Goal: Communication & Community: Share content

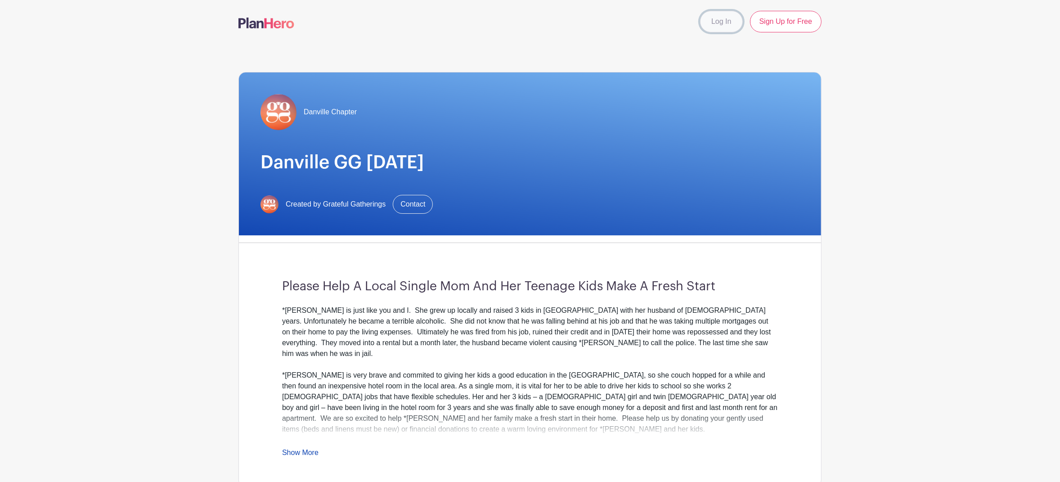
click at [721, 24] on link "Log In" at bounding box center [721, 22] width 42 height 22
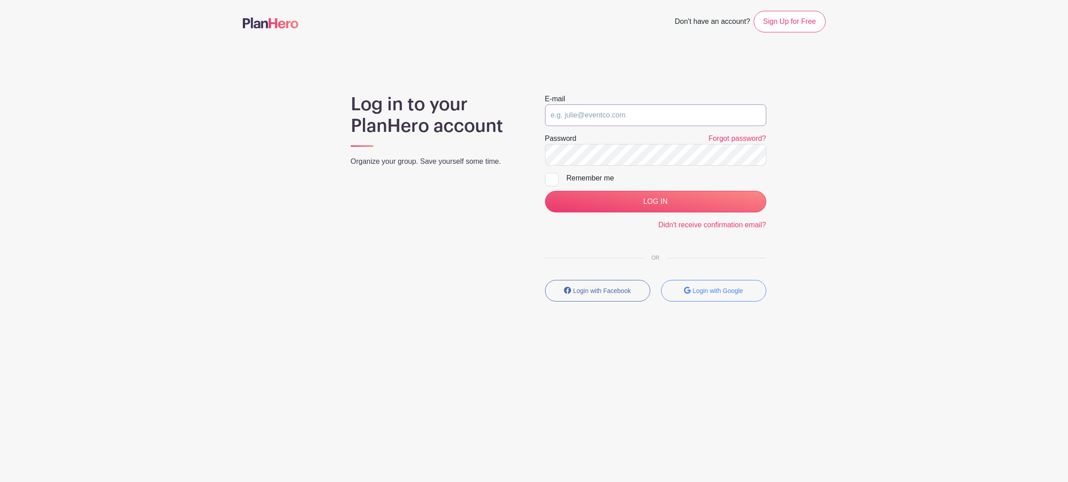
type input "ChristyWatson29@gmail.com"
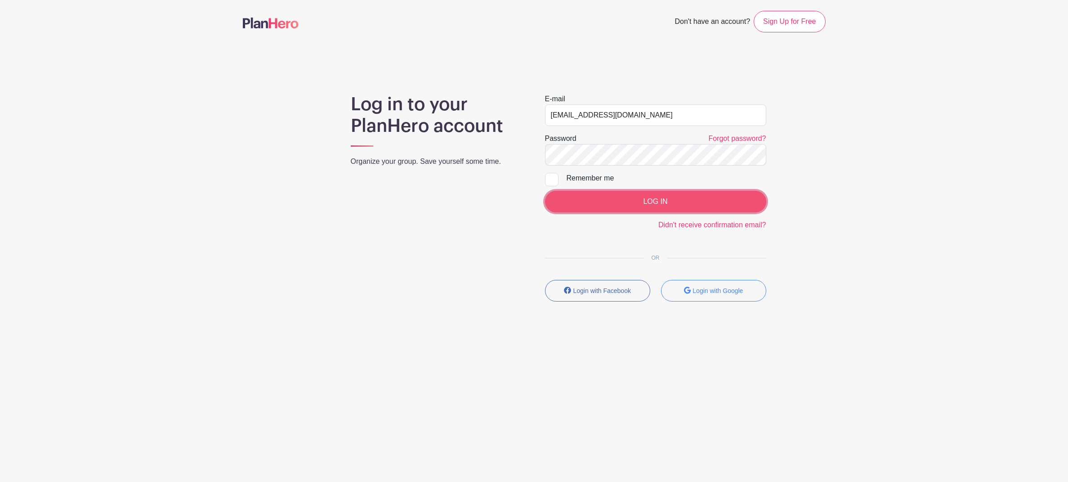
click at [655, 199] on input "LOG IN" at bounding box center [655, 202] width 221 height 22
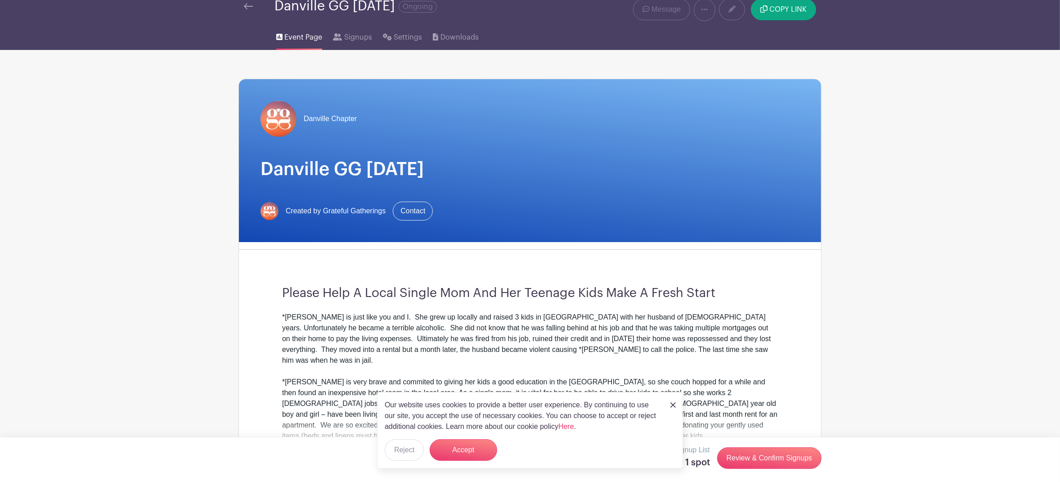
scroll to position [54, 0]
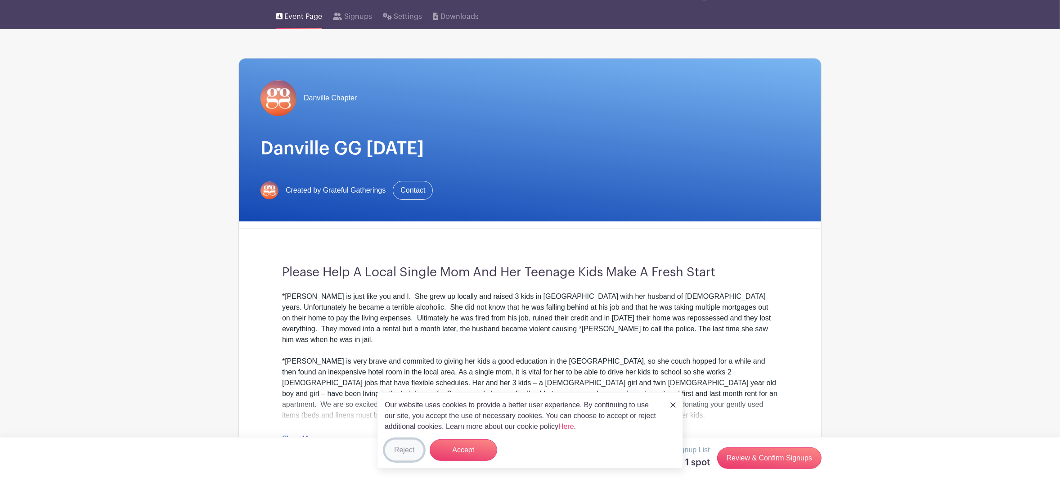
click at [411, 450] on button "Reject" at bounding box center [404, 450] width 39 height 22
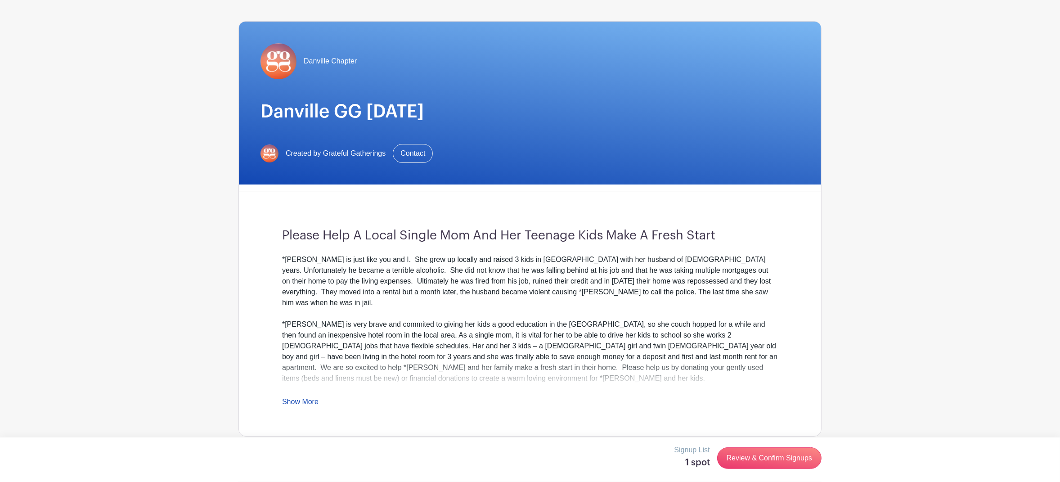
scroll to position [96, 0]
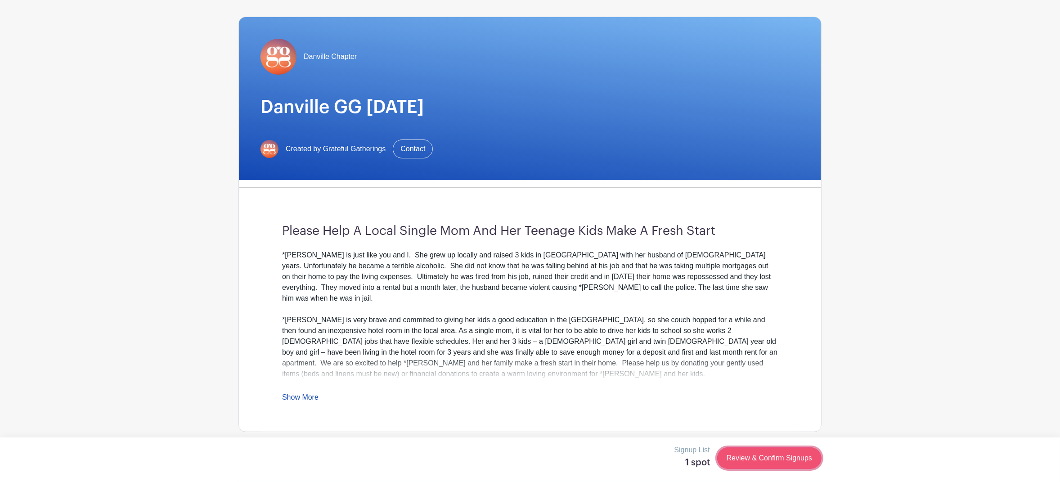
click at [753, 456] on link "Review & Confirm Signups" at bounding box center [769, 458] width 104 height 22
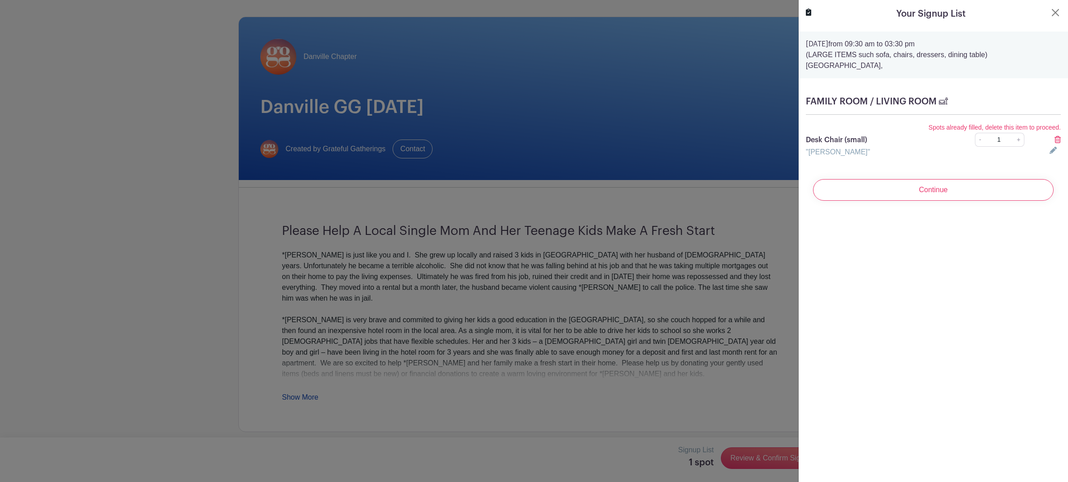
click at [1055, 141] on icon at bounding box center [1058, 139] width 6 height 7
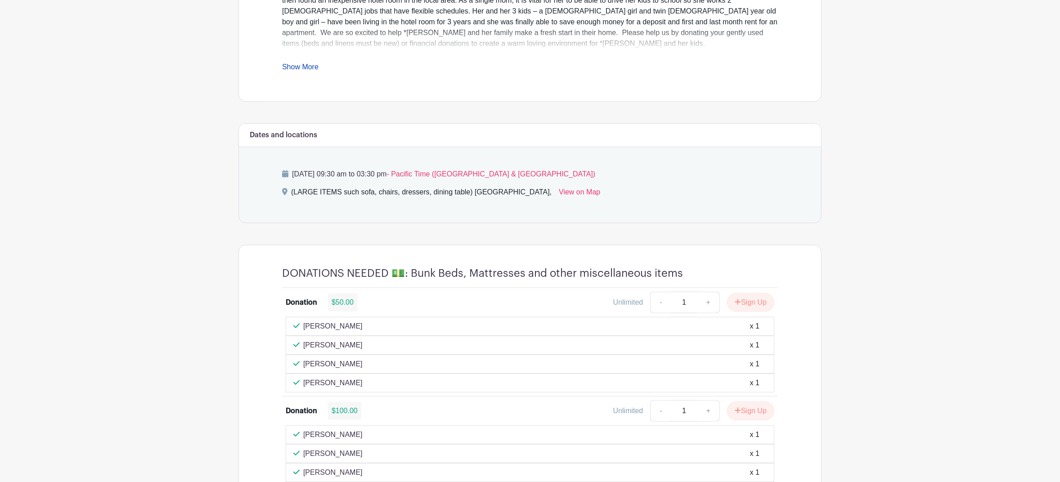
scroll to position [101, 0]
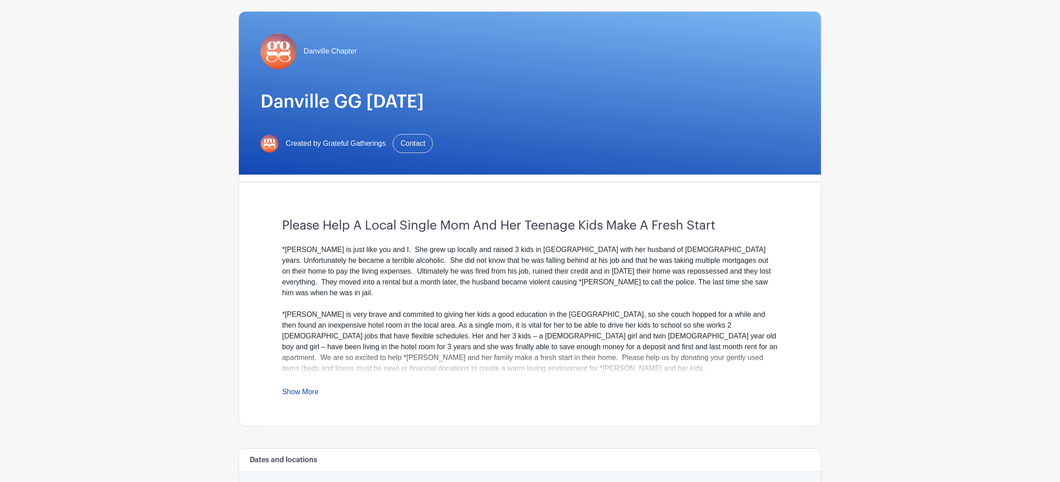
click at [308, 394] on link "Show More" at bounding box center [300, 393] width 36 height 11
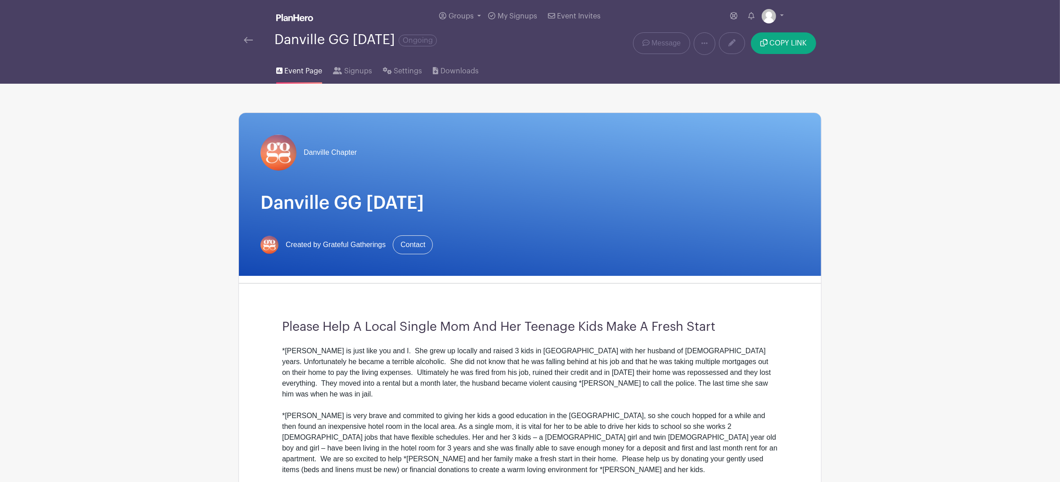
scroll to position [210, 0]
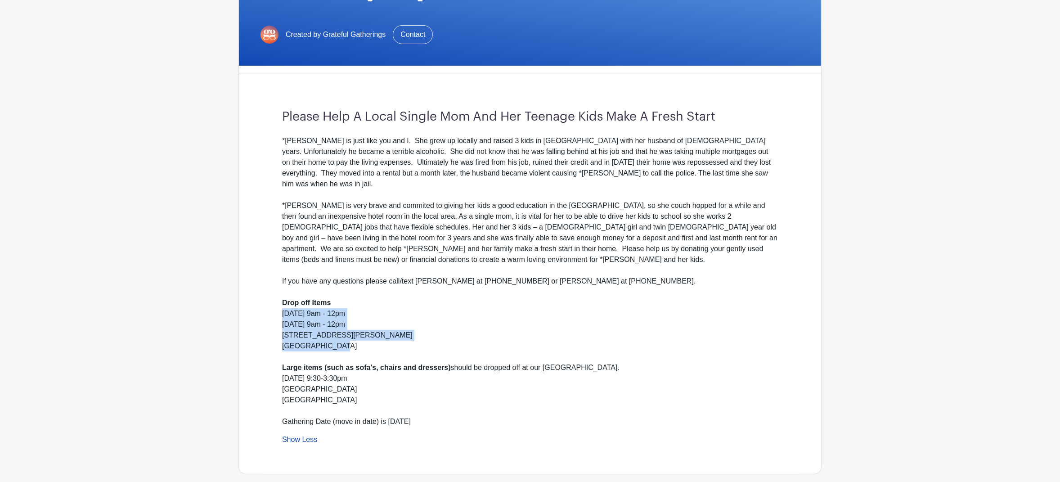
drag, startPoint x: 346, startPoint y: 334, endPoint x: 274, endPoint y: 304, distance: 78.4
click at [274, 304] on div "Please Help A Local Single Mom And Her Teenage Kids Make A Fresh Start *Carolin…" at bounding box center [529, 277] width 539 height 393
copy div "Sat. Sept 13th 9am - 12pm Sun. Sept 14th 9am - 12pm 153 Smith Road Alamo, CA 94…"
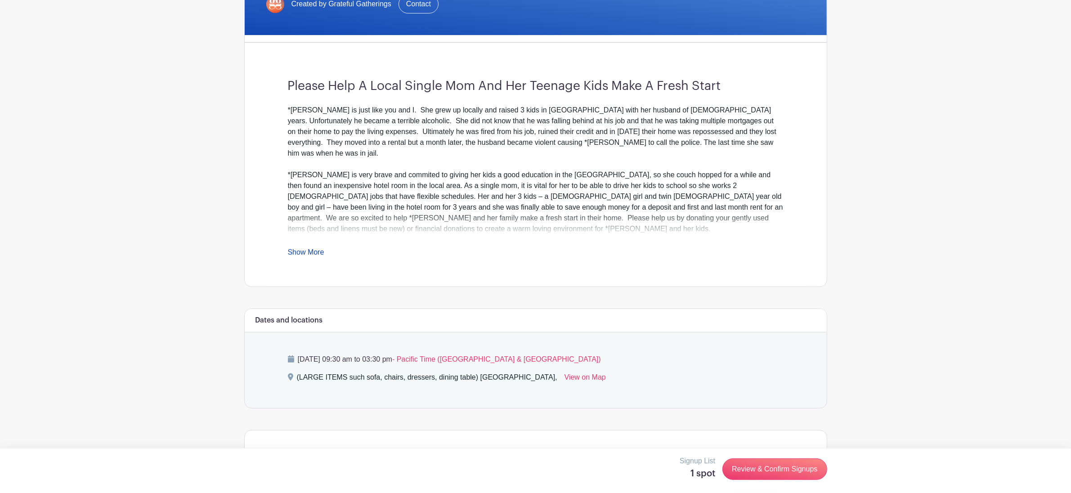
click at [313, 251] on link "Show More" at bounding box center [306, 253] width 36 height 11
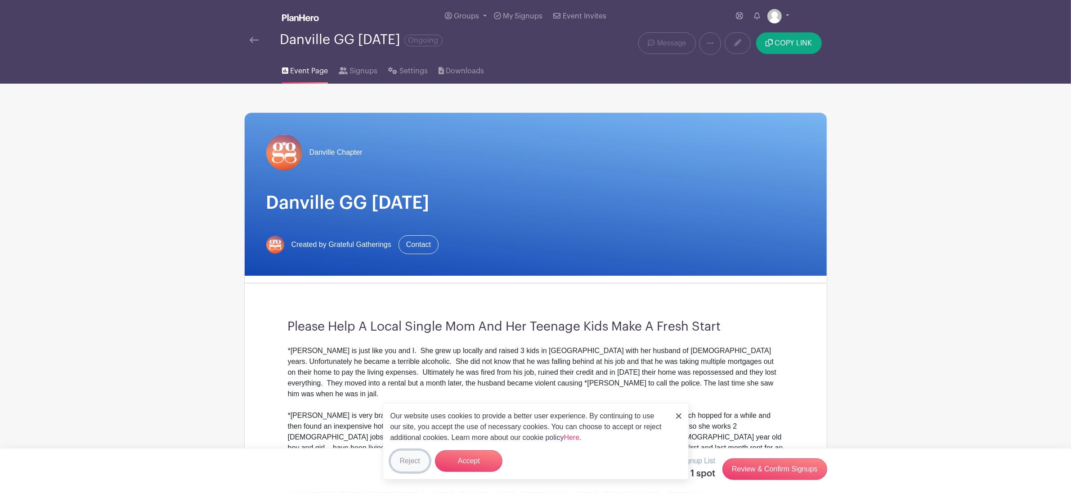
click at [412, 457] on button "Reject" at bounding box center [409, 461] width 39 height 22
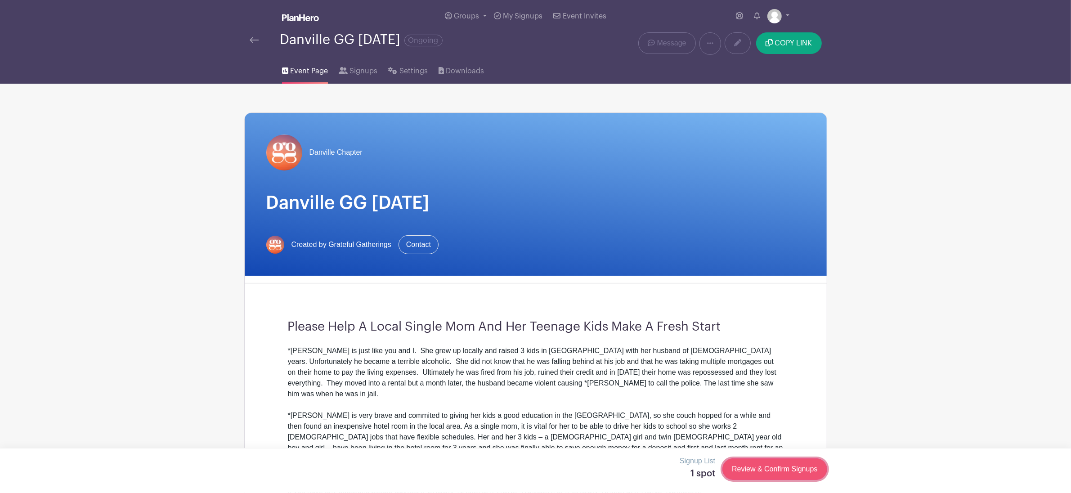
click at [771, 473] on link "Review & Confirm Signups" at bounding box center [774, 469] width 104 height 22
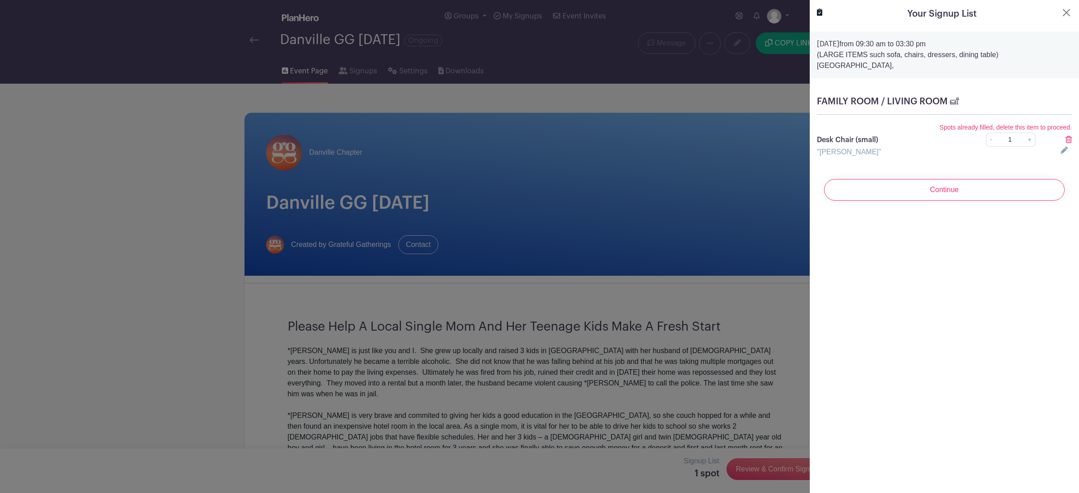
click at [1066, 140] on icon at bounding box center [1069, 139] width 6 height 7
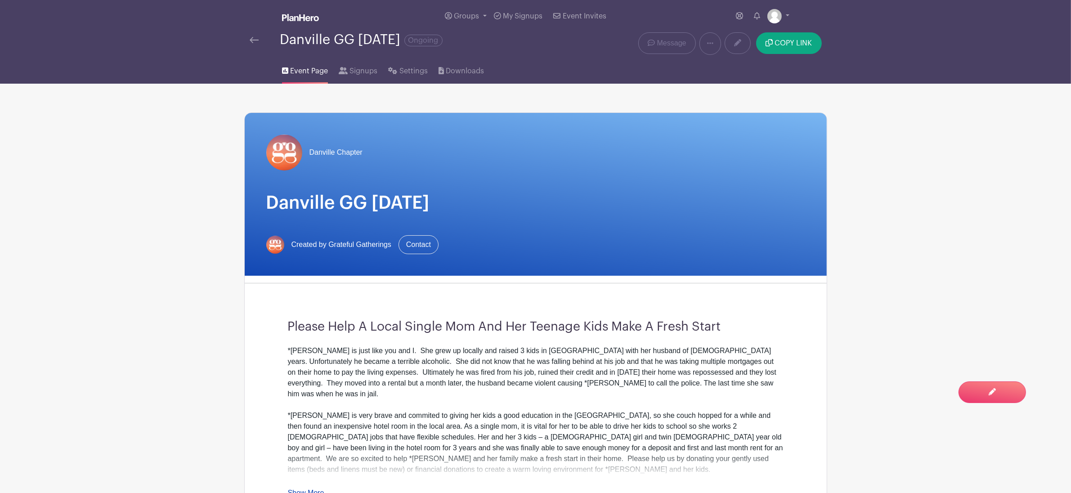
click at [640, 114] on div "Danville Chapter Danville GG [DATE] Created by Grateful Gatherings Contact" at bounding box center [536, 194] width 582 height 163
click at [392, 69] on icon at bounding box center [392, 70] width 9 height 7
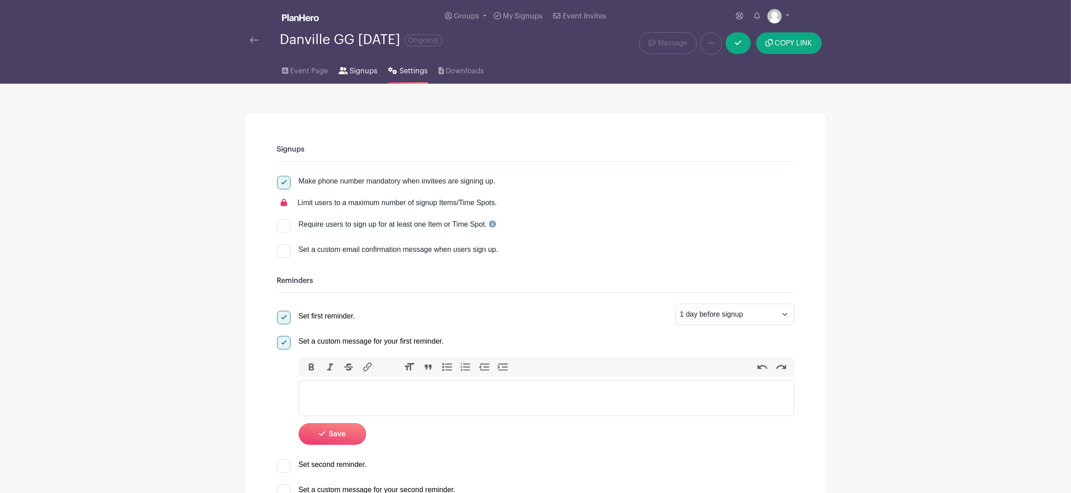
click at [367, 76] on span "Signups" at bounding box center [363, 71] width 28 height 11
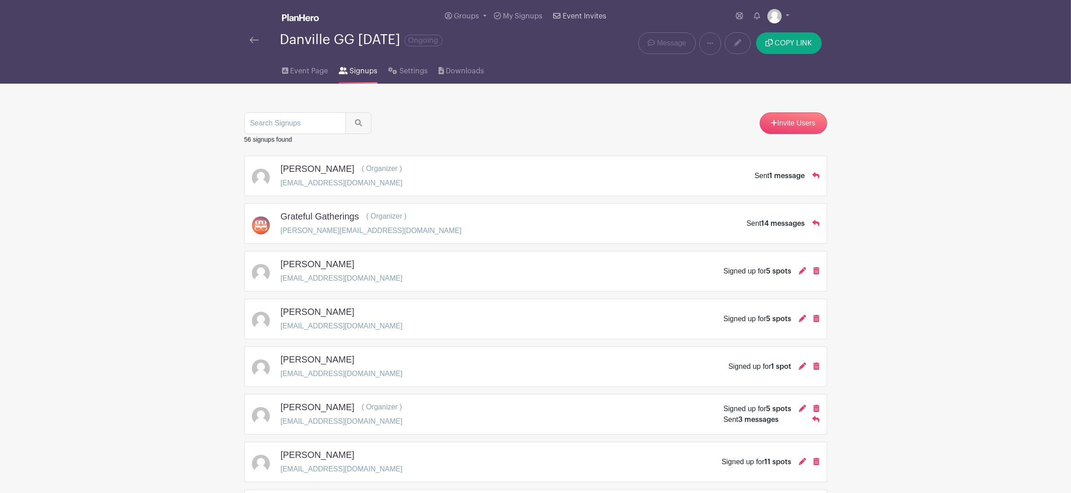
click at [575, 19] on span "Event Invites" at bounding box center [585, 16] width 44 height 7
click at [296, 73] on span "Event Page" at bounding box center [309, 71] width 38 height 11
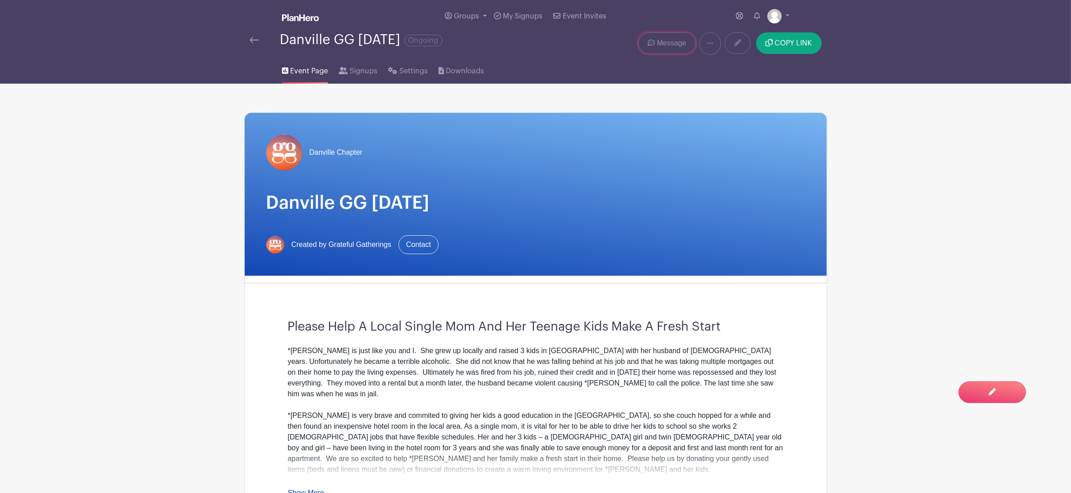
click at [681, 49] on span "Message" at bounding box center [671, 43] width 29 height 11
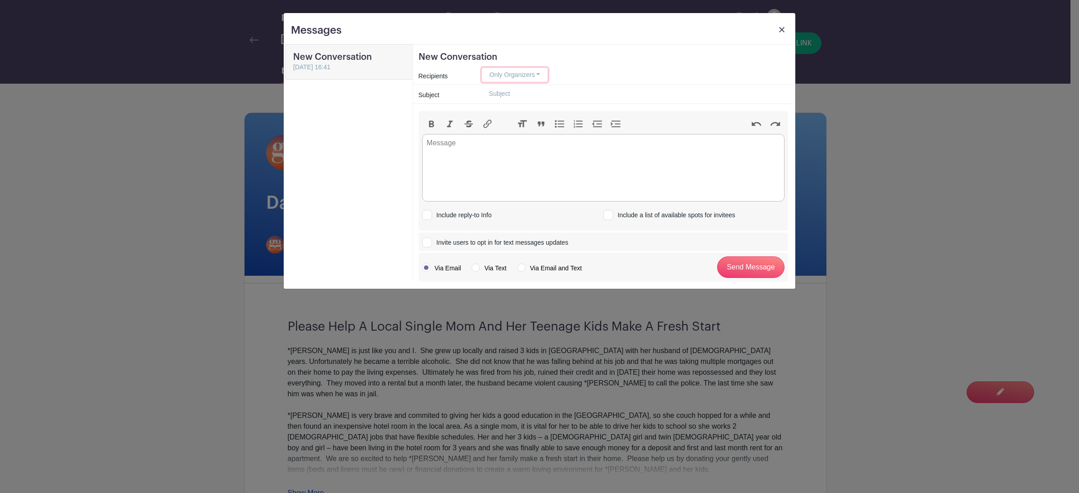
click at [541, 75] on button "Only Organizers" at bounding box center [515, 75] width 66 height 14
click at [539, 131] on link "Anyone who has signed up" at bounding box center [528, 132] width 90 height 13
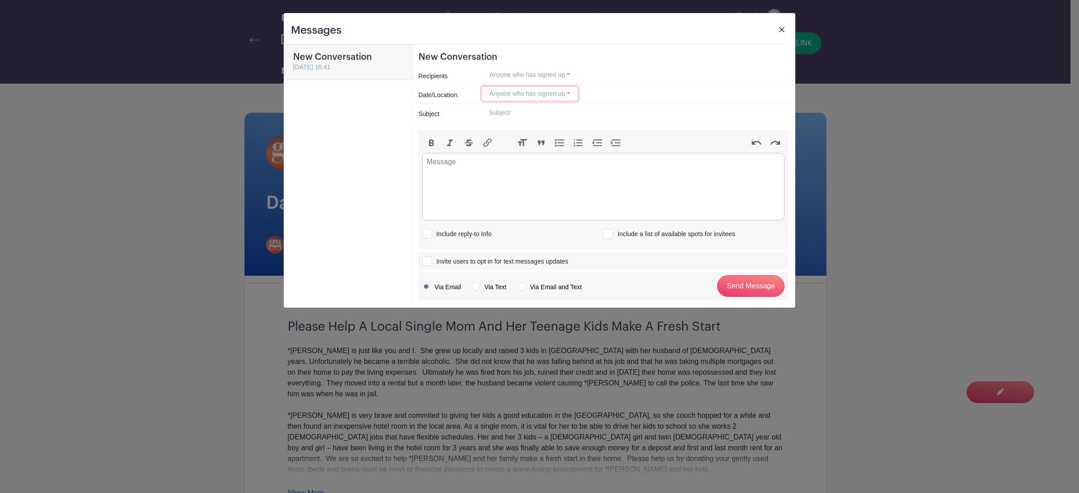
click at [568, 96] on button "Anyone who has signed up" at bounding box center [530, 94] width 96 height 14
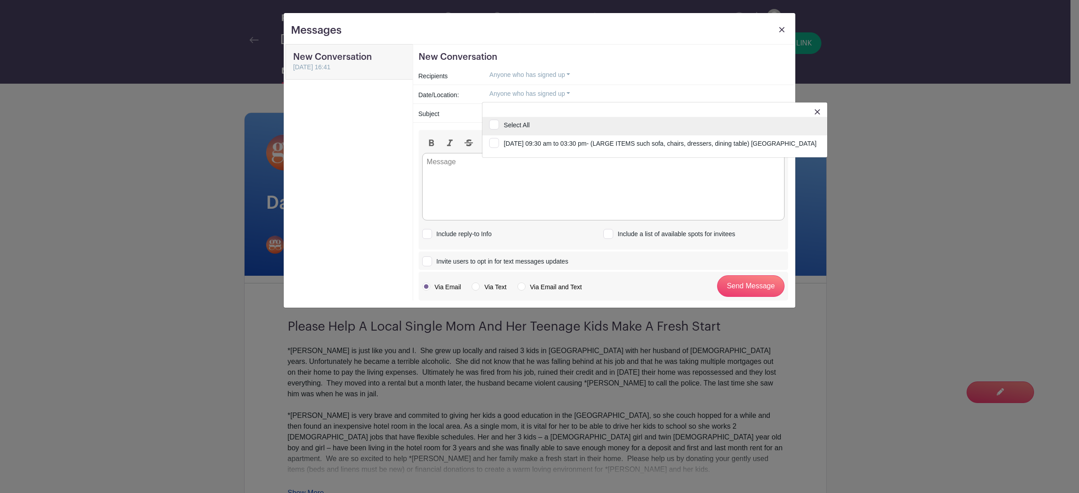
click at [496, 125] on input "Select All" at bounding box center [655, 127] width 345 height 20
checkbox input "true"
click at [541, 181] on trix-editor at bounding box center [603, 186] width 363 height 67
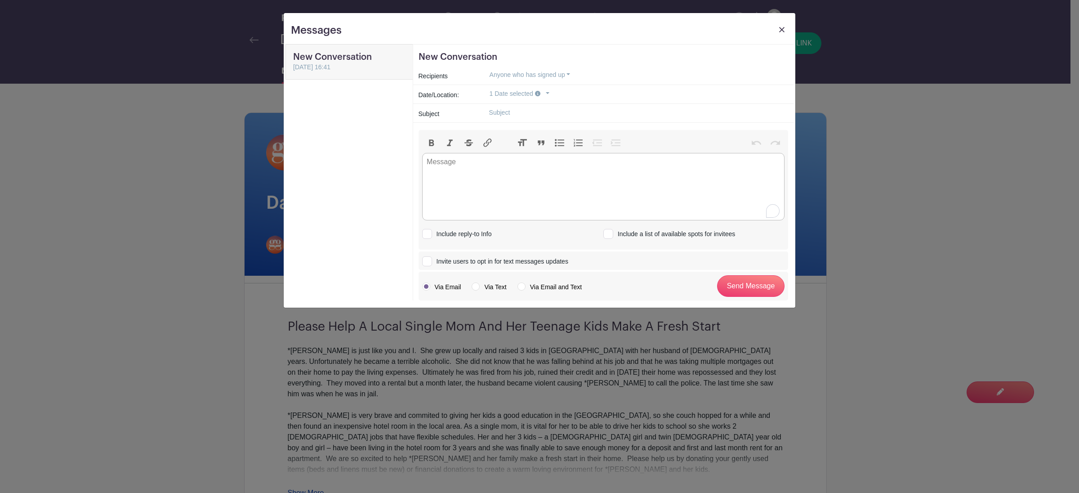
click at [539, 109] on input "text" at bounding box center [635, 113] width 306 height 14
click at [531, 115] on input "Drop Off Items- [DATE] and [PERSON_NAME]" at bounding box center [635, 113] width 306 height 14
click at [565, 112] on input "Drop Off Items (other than couch/dressers- [DATE] and [PERSON_NAME]" at bounding box center [635, 113] width 306 height 14
click at [531, 111] on input "Drop Off Items (other than large itemscouch/dressers- [DATE] and [PERSON_NAME]" at bounding box center [635, 113] width 306 height 14
drag, startPoint x: 727, startPoint y: 116, endPoint x: 740, endPoint y: 120, distance: 13.7
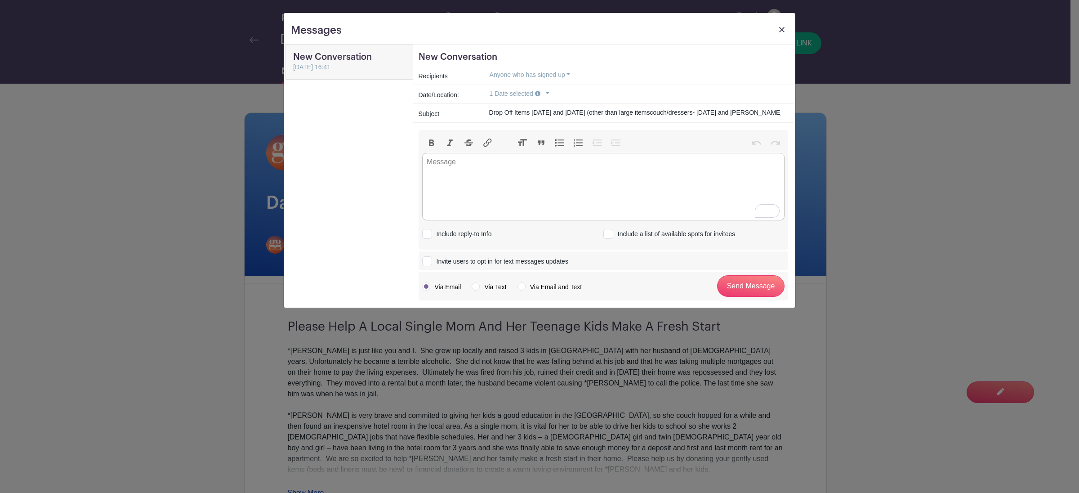
click at [727, 116] on input "Drop Off Items [DATE] and [DATE] (other than large itemscouch/dressers- [DATE] …" at bounding box center [635, 113] width 306 height 14
drag, startPoint x: 716, startPoint y: 112, endPoint x: 733, endPoint y: 112, distance: 17.1
click at [733, 112] on input "Drop Off Items [DATE] and [DATE] (other than large itemscouch/dressers- [DATE] …" at bounding box center [635, 113] width 306 height 14
drag, startPoint x: 713, startPoint y: 112, endPoint x: 772, endPoint y: 111, distance: 59.4
click at [774, 112] on input "Drop Off Items [DATE] and [DATE] (other than large itemscouch/dressers- [DATE] …" at bounding box center [635, 113] width 306 height 14
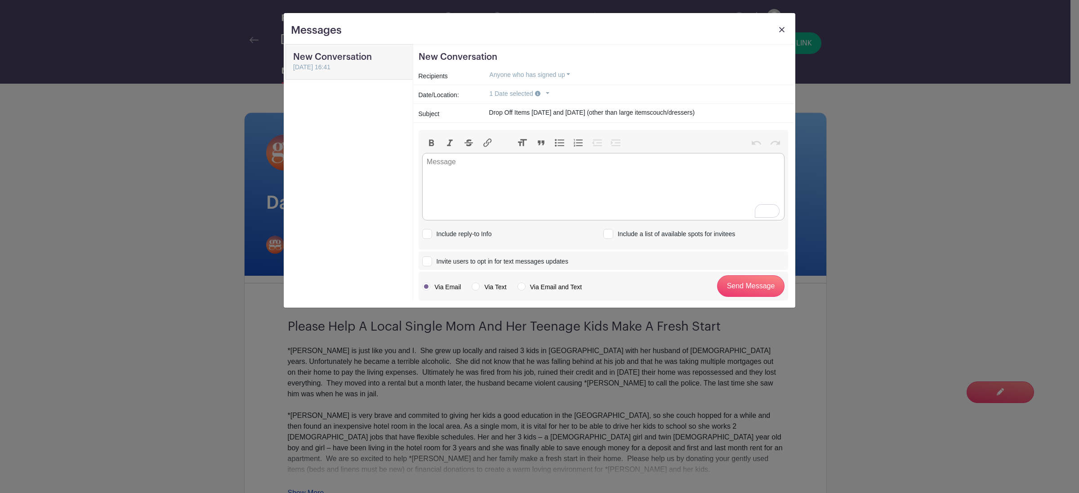
type input "Drop Off Items [DATE] and [DATE] (other than large itemscouch/dressers)"
click at [576, 176] on trix-editor "To enrich screen reader interactions, please activate Accessibility in Grammarl…" at bounding box center [603, 186] width 363 height 67
type trix-editor "<div>I</div>"
paste trix-editor "[DATE] 9am - 12pm<br>[DATE] 9am - 12pm<br>[STREET_ADDRESS][PERSON_NAME]"
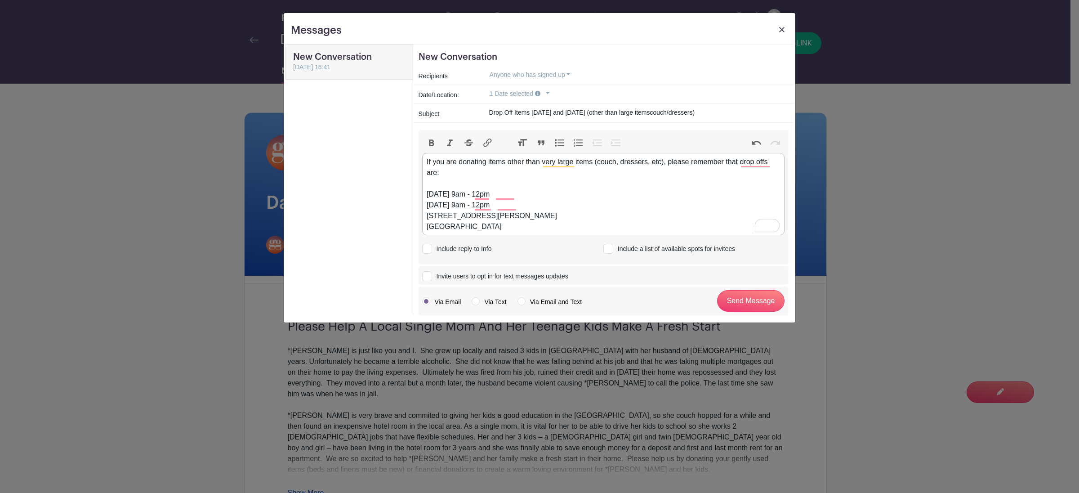
click at [437, 174] on div "If you are donating items other than very large items (couch, dressers, etc), p…" at bounding box center [603, 195] width 353 height 76
click at [503, 228] on div "If you are donating items other than very large items (couch, dressers, etc), p…" at bounding box center [603, 195] width 353 height 76
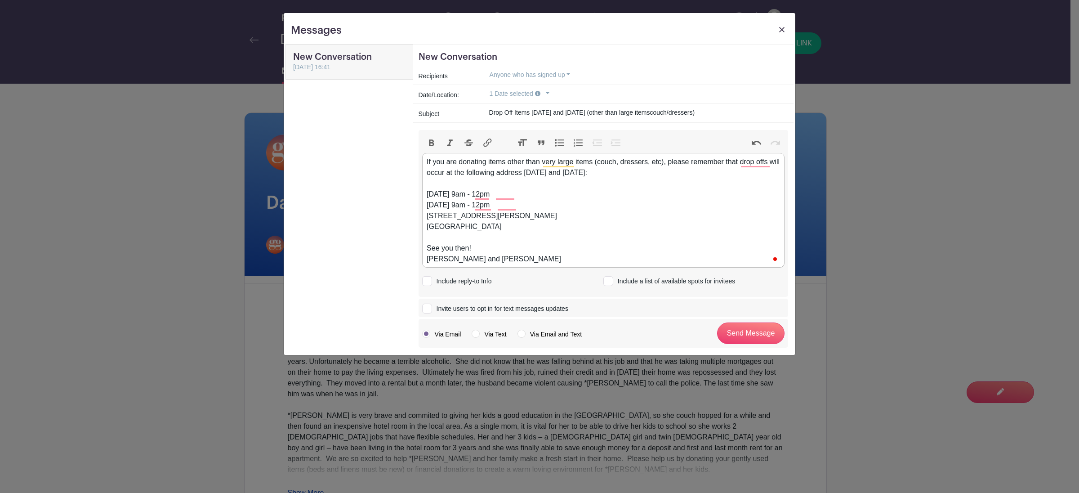
type trix-editor "<div>If you are donating items other than very large items (couch, dressers, et…"
click at [521, 335] on label "Via Email and Text" at bounding box center [550, 334] width 64 height 9
radio input "true"
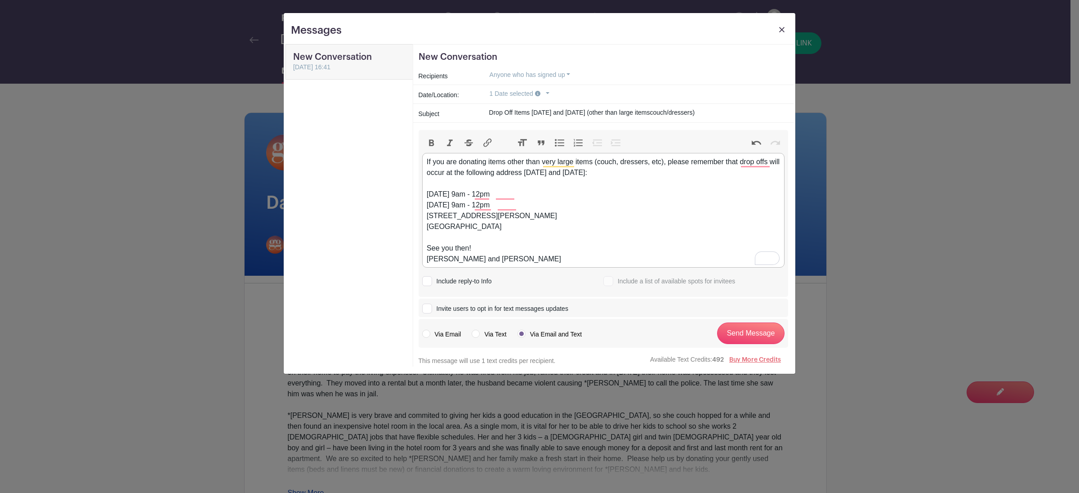
click at [500, 231] on div "If you are donating items other than very large items (couch, dressers, etc), p…" at bounding box center [603, 211] width 353 height 108
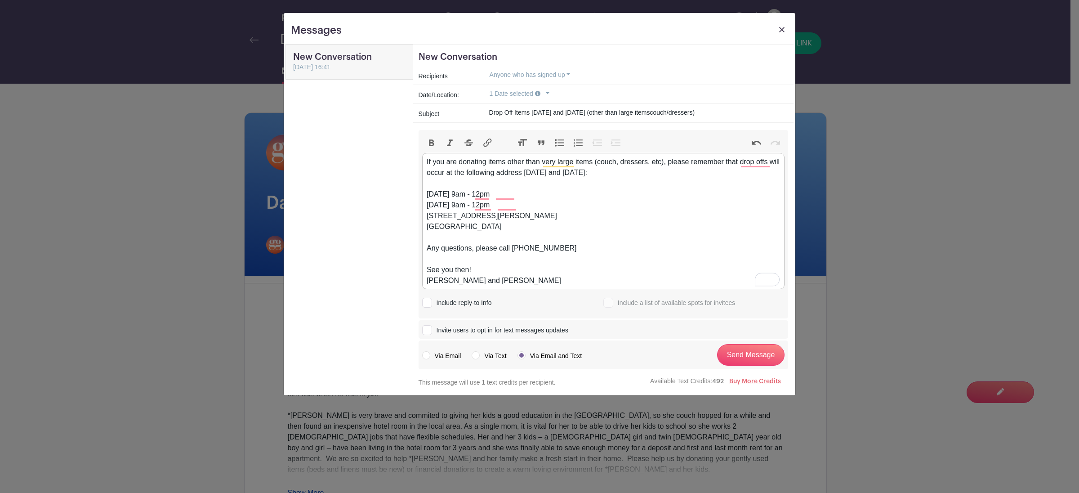
click at [512, 250] on div "If you are donating items other than very large items (couch, dressers, etc), p…" at bounding box center [603, 222] width 353 height 130
type trix-editor "<div>If you are donating items other than very large items (couch, dressers, et…"
drag, startPoint x: 541, startPoint y: 112, endPoint x: 603, endPoint y: 113, distance: 62.1
click at [603, 113] on input "Drop Off Items [DATE] and [DATE] (other than large itemscouch/dressers)" at bounding box center [635, 113] width 306 height 14
click at [650, 114] on input "Drop Off Items [DATE] AND [DATE] (other than large itemscouch/dressers)" at bounding box center [635, 113] width 306 height 14
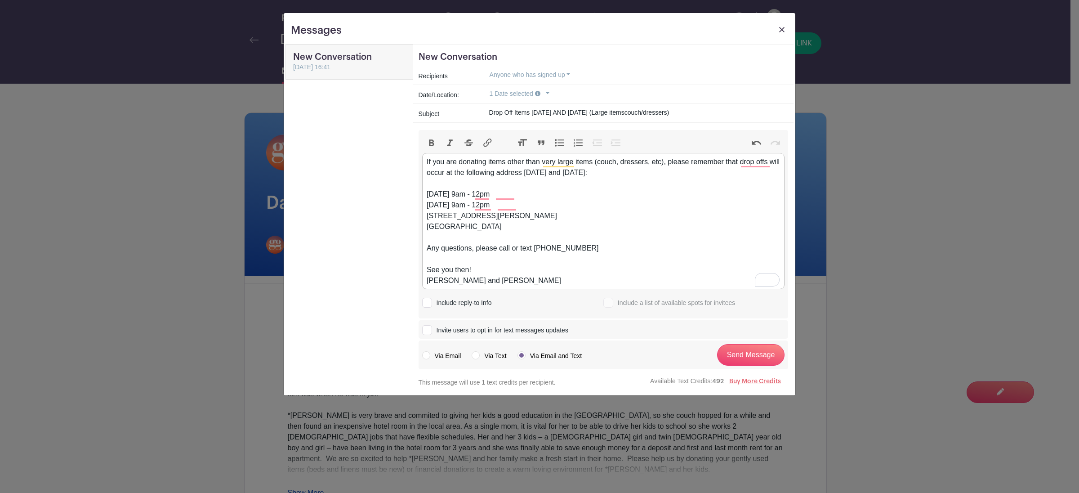
drag, startPoint x: 694, startPoint y: 113, endPoint x: 697, endPoint y: 138, distance: 24.4
click at [694, 115] on input "Drop Off Items [DATE] AND [DATE] (Large itemscouch/dressers)" at bounding box center [635, 113] width 306 height 14
type input "Drop Off Items [DATE] AND [DATE] (Large itemscouch/dressers will be [DATE])"
click at [429, 271] on div "If you are donating items other than very large items (couch, dressers, etc), p…" at bounding box center [603, 222] width 353 height 130
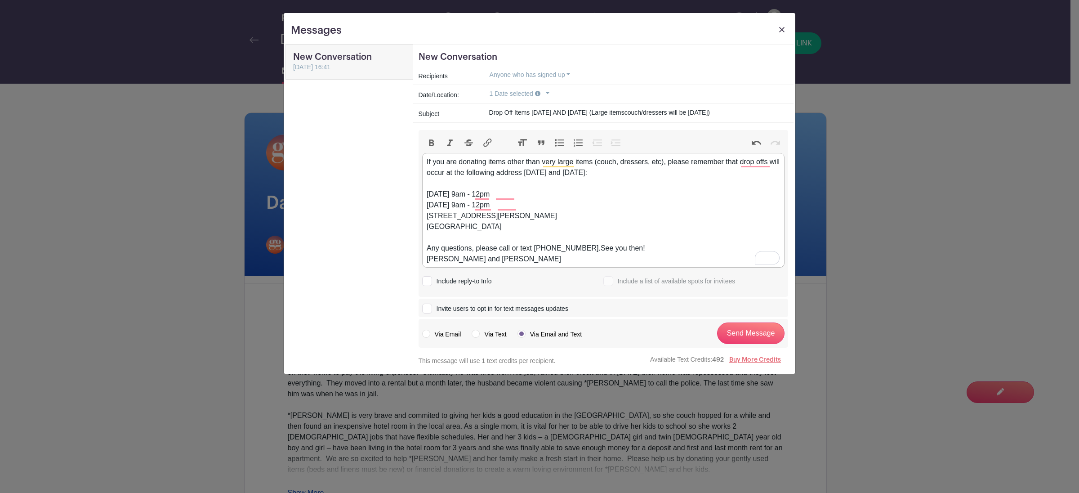
click at [429, 259] on div "If you are donating items other than very large items (couch, dressers, etc), p…" at bounding box center [603, 211] width 353 height 108
type trix-editor "<div>If you are donating items other than very large items (couch, dressers, et…"
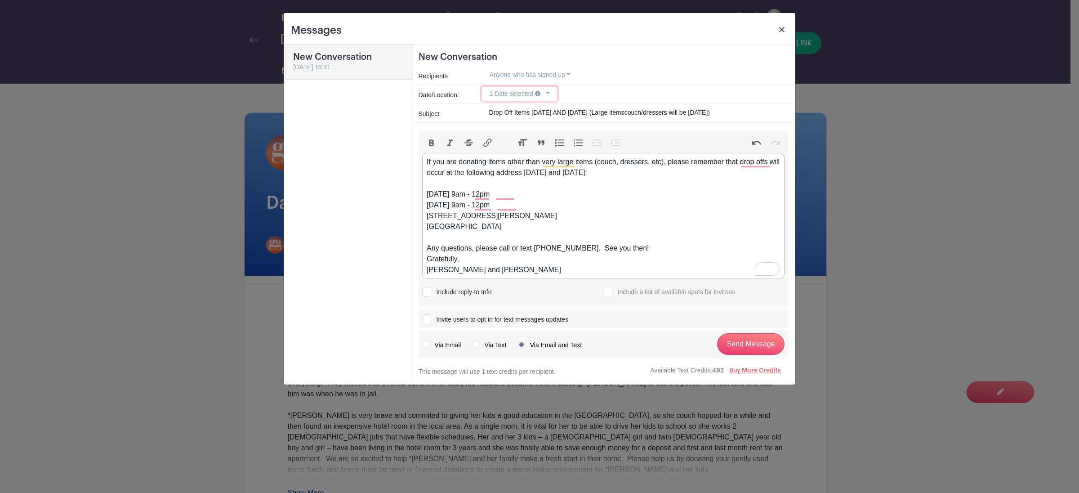
click at [548, 93] on button "1 Date selected" at bounding box center [519, 94] width 75 height 14
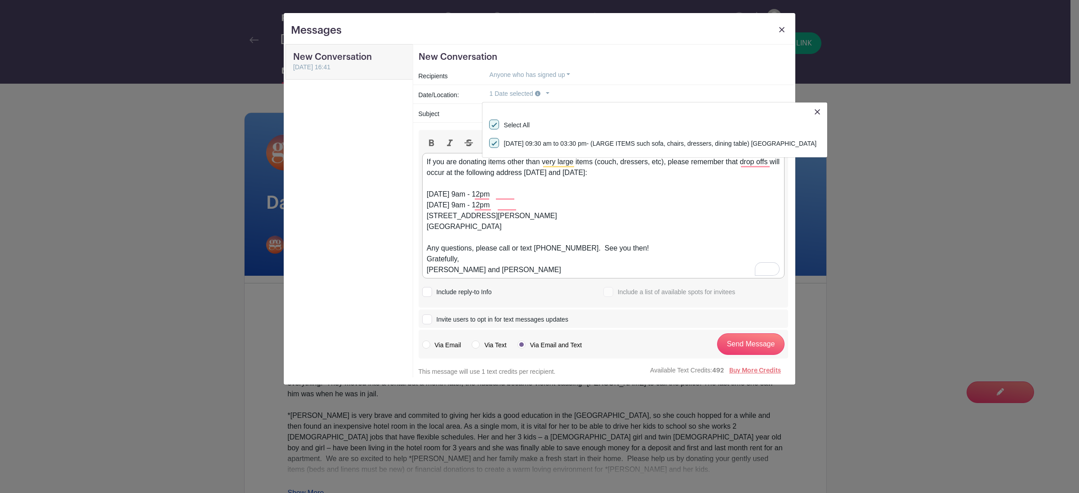
click at [897, 244] on div "Messages New Conversation New Conversation [DATE] 16:41 New Conversation Recipi…" at bounding box center [539, 246] width 1079 height 493
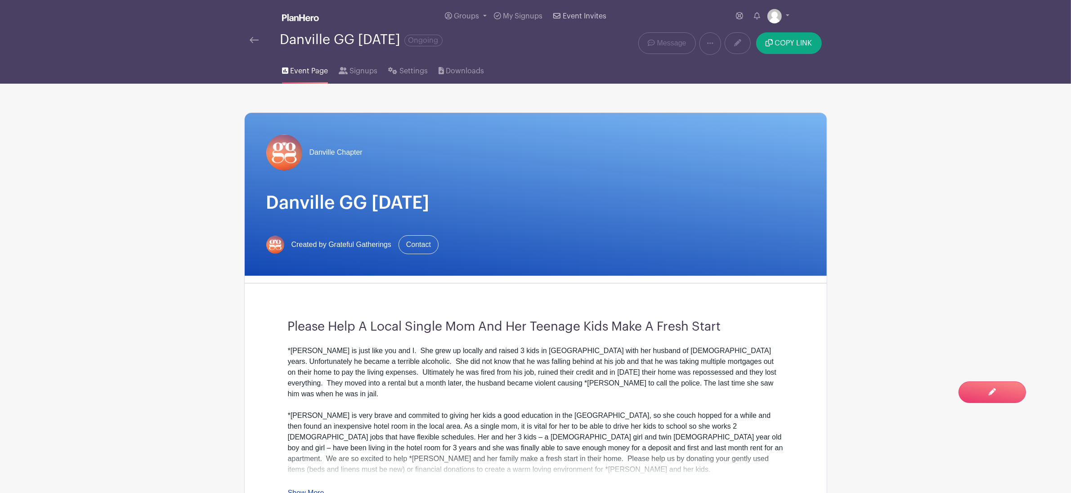
click at [573, 14] on span "Event Invites" at bounding box center [585, 16] width 44 height 7
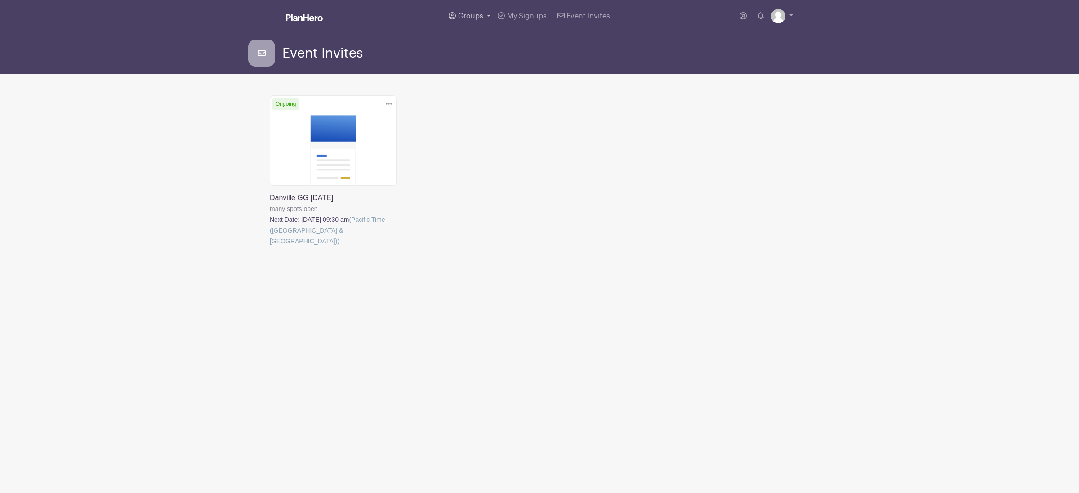
click at [481, 14] on span "Groups" at bounding box center [470, 16] width 25 height 7
click at [528, 18] on span "My Signups" at bounding box center [527, 16] width 40 height 7
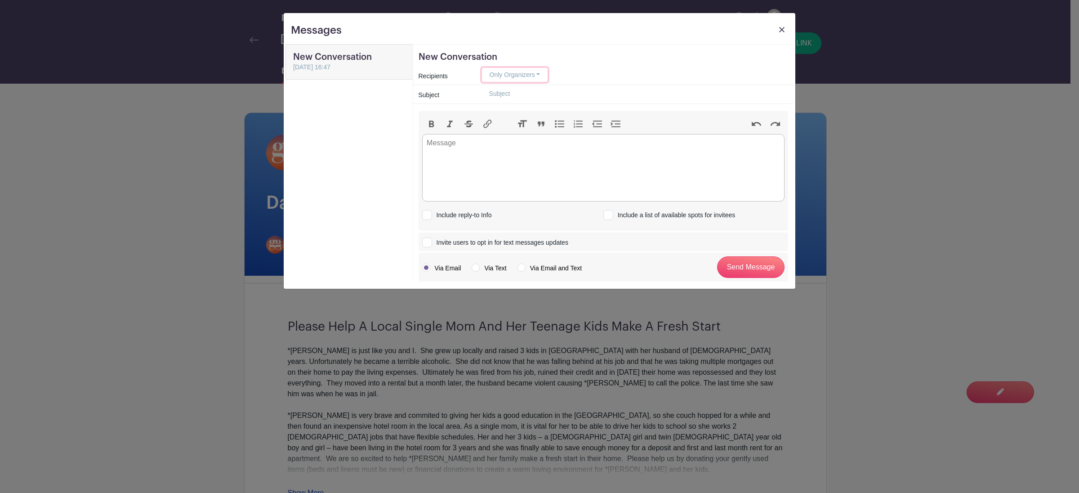
click at [535, 77] on button "Only Organizers" at bounding box center [515, 75] width 66 height 14
click at [626, 164] on trix-editor at bounding box center [603, 167] width 363 height 67
click at [550, 84] on div "Recipients Only Organizers Only Organizers Only Invitees Only Group Members Any…" at bounding box center [603, 75] width 381 height 19
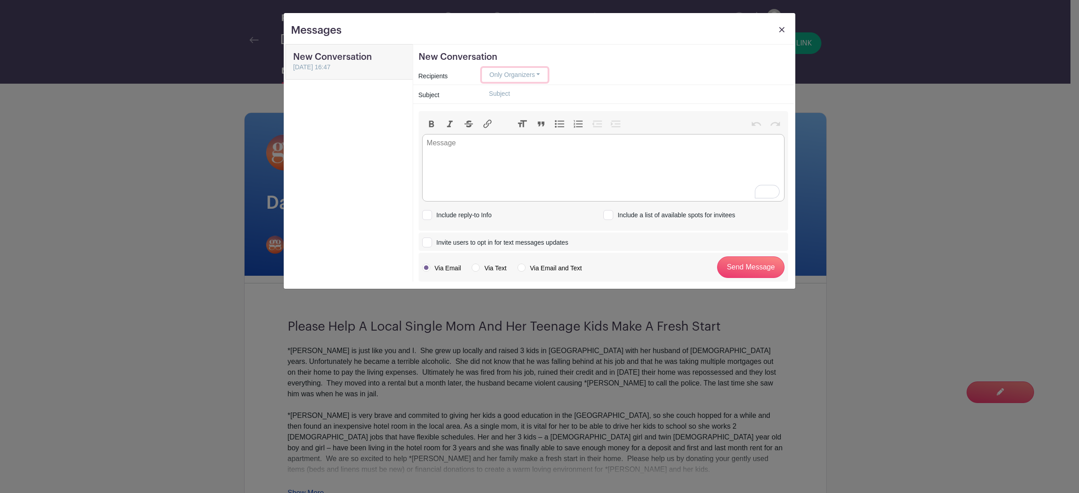
click at [532, 75] on button "Only Organizers" at bounding box center [515, 75] width 66 height 14
click at [528, 135] on link "Anyone who has signed up" at bounding box center [528, 132] width 90 height 13
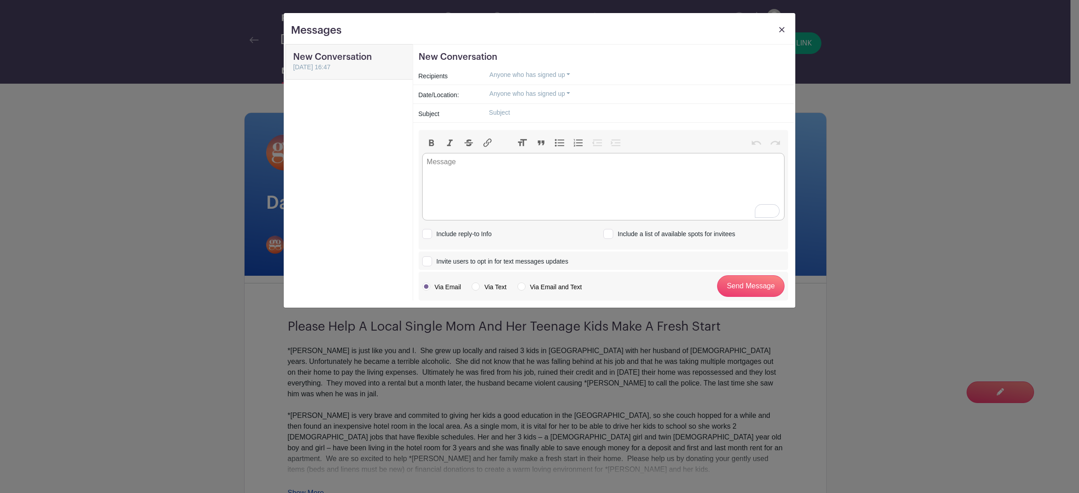
click at [515, 114] on input "text" at bounding box center [635, 113] width 306 height 14
type input "Drop Off Items [DATE] AND [DATE] (Large itemscouch/dressers will be [DATE])"
click at [528, 190] on trix-editor at bounding box center [603, 186] width 363 height 67
click at [524, 289] on label "Via Email and Text" at bounding box center [550, 286] width 64 height 9
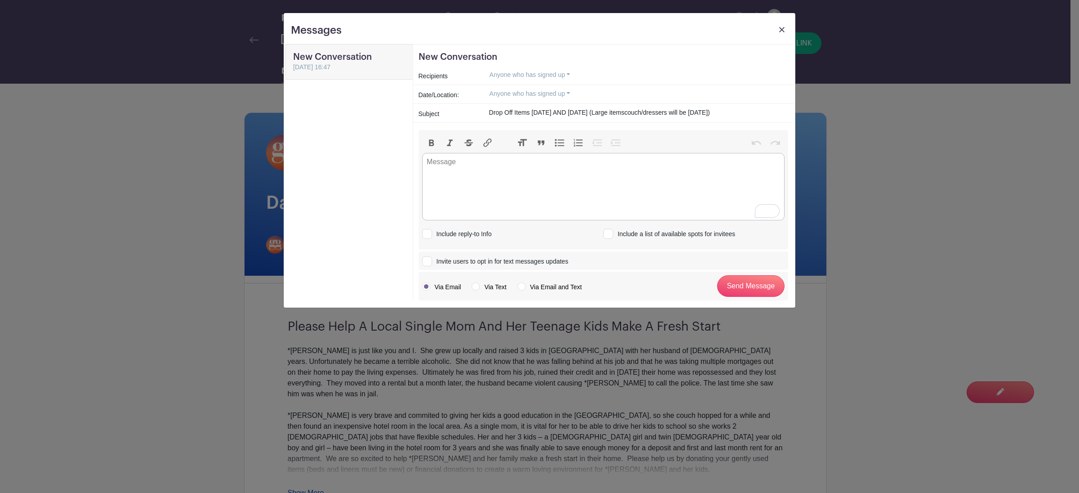
radio input "true"
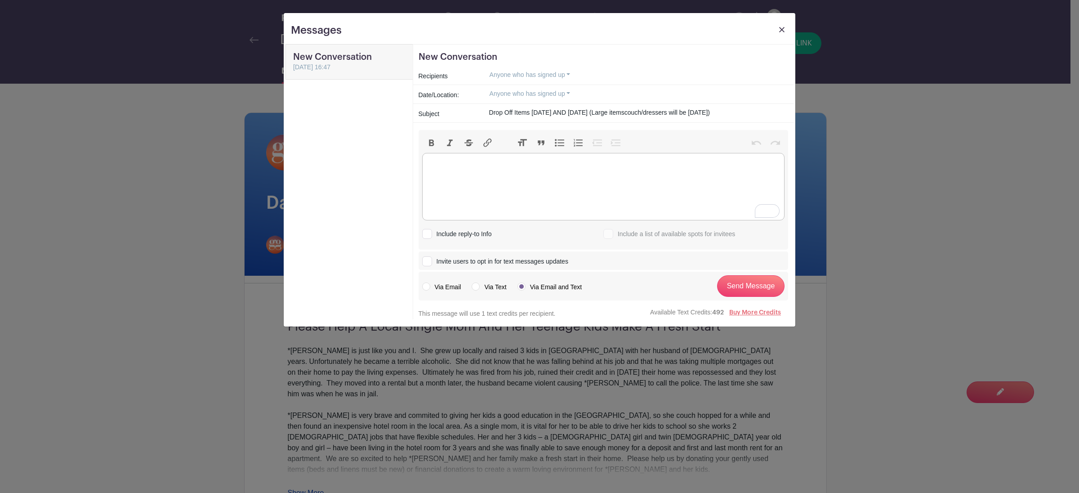
click at [487, 179] on trix-editor at bounding box center [603, 186] width 363 height 67
type trix-editor "<div>P</div>"
drag, startPoint x: 664, startPoint y: 185, endPoint x: 608, endPoint y: 185, distance: 56.2
click at [608, 185] on div "Dear Donors, Please remember that drop off for items are as follows (unless you…" at bounding box center [603, 173] width 353 height 32
click at [640, 184] on div "Dear Donors, Please remember that drop off for items are as follows (only large…" at bounding box center [603, 173] width 353 height 32
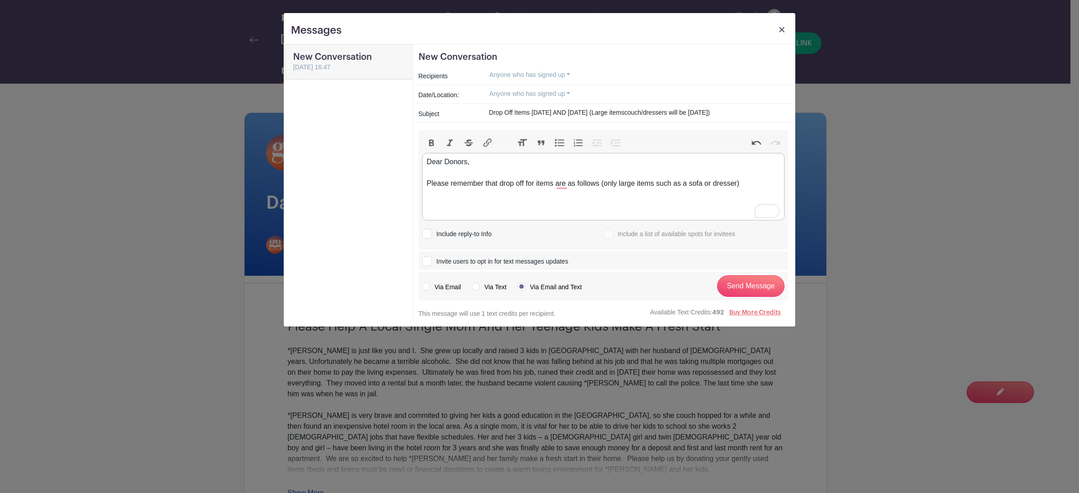
drag, startPoint x: 739, startPoint y: 183, endPoint x: 747, endPoint y: 215, distance: 32.9
click at [739, 184] on div "Dear Donors, Please remember that drop off for items are as follows (only large…" at bounding box center [603, 173] width 353 height 32
drag, startPoint x: 602, startPoint y: 184, endPoint x: 605, endPoint y: 201, distance: 16.9
click at [602, 184] on div "Dear Donors, Please remember that drop off for items are as follows (only large…" at bounding box center [603, 178] width 353 height 43
click at [636, 199] on div "Dear Donors, Please remember that drop off for items are [DATE] and [DATE] as f…" at bounding box center [603, 178] width 353 height 43
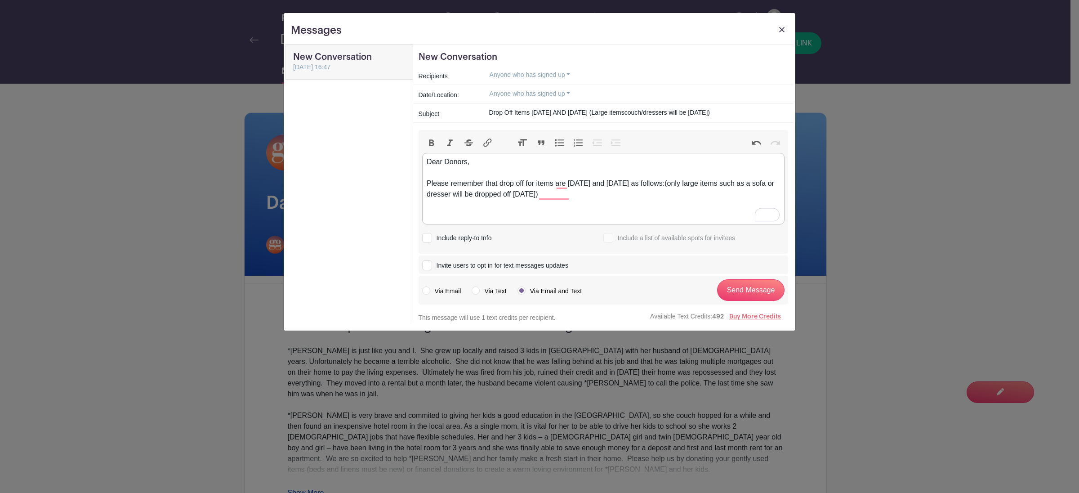
paste trix-editor "[DATE] 9am - 12pm<br>[DATE] 9am - 12pm<br>[STREET_ADDRESS][PERSON_NAME]"
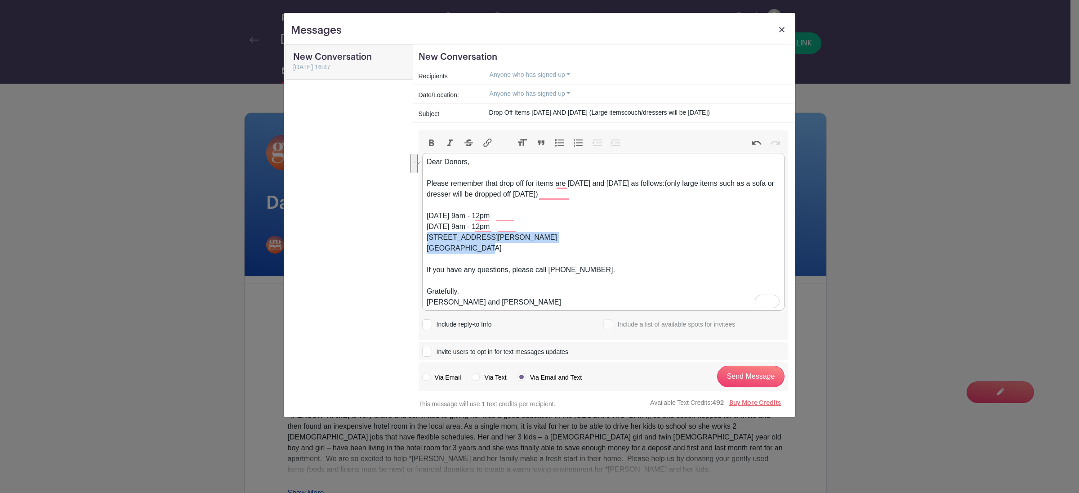
drag, startPoint x: 489, startPoint y: 251, endPoint x: 429, endPoint y: 237, distance: 61.9
click at [429, 237] on div "Dear Donors, Please remember that drop off for items are [DATE] and [DATE] as f…" at bounding box center [603, 232] width 353 height 151
click at [431, 143] on button "Bold" at bounding box center [431, 143] width 19 height 12
click at [560, 253] on div "Dear Donors, Please remember that drop off for items are [DATE] and [DATE] as f…" at bounding box center [603, 232] width 353 height 151
click at [541, 192] on div "Dear Donors, Please remember that drop off for items are [DATE] and [DATE] as f…" at bounding box center [603, 232] width 353 height 151
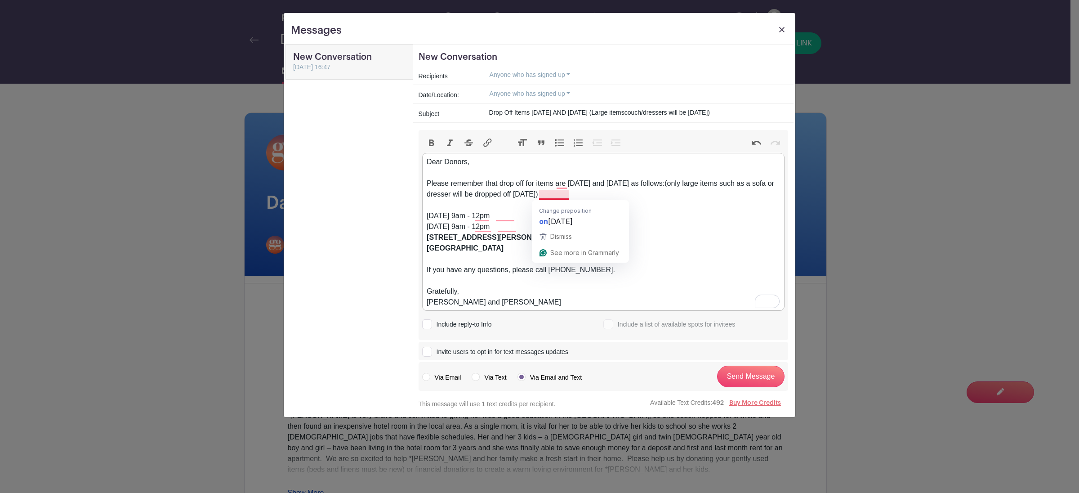
click at [539, 194] on div "Dear Donors, Please remember that drop off for items are [DATE] and [DATE] as f…" at bounding box center [603, 232] width 353 height 151
type trix-editor "<div>Dear Donors,<br><br>Please remember that drop off for items are [DATE] and…"
click at [582, 236] on div "Dear Donors, Please remember that drop off for items are [DATE] and [DATE] as f…" at bounding box center [603, 232] width 353 height 151
click at [570, 76] on button "Anyone who has signed up" at bounding box center [530, 75] width 96 height 14
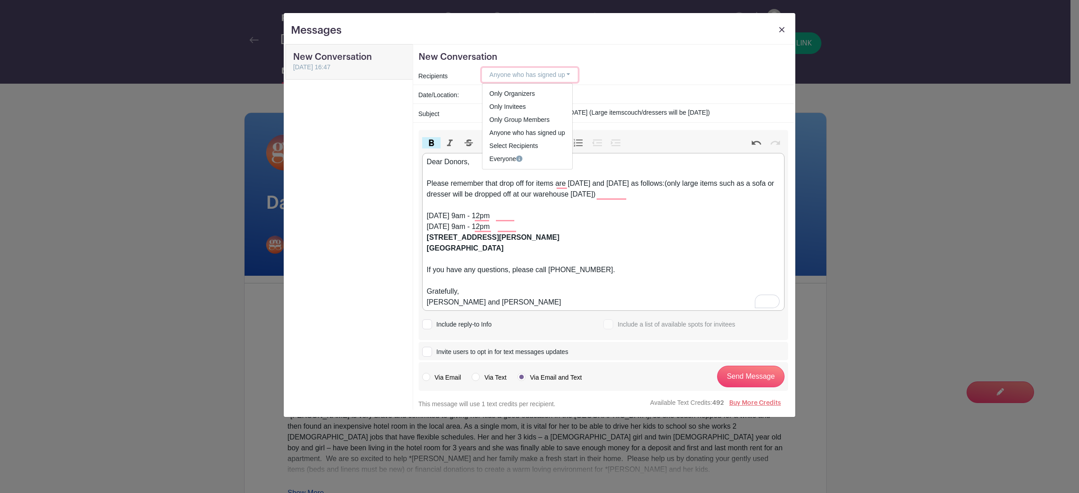
click at [570, 76] on button "Anyone who has signed up" at bounding box center [530, 75] width 96 height 14
click at [427, 184] on div "Dear Donors, Please remember that drop off for items are [DATE] and [DATE] as f…" at bounding box center [603, 232] width 353 height 151
type trix-editor "<div>Dear Donors,<br>Please remember that drop off for items are [DATE] and [DA…"
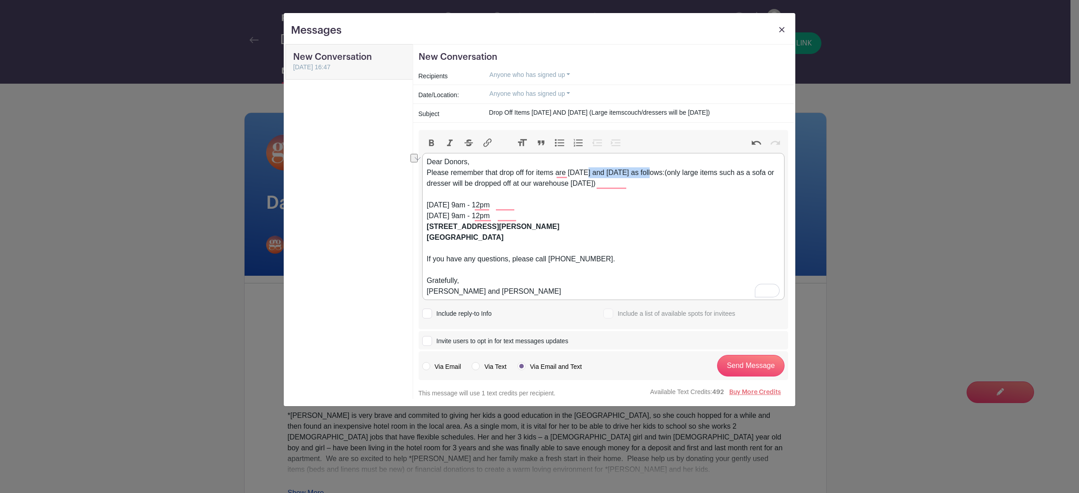
drag, startPoint x: 583, startPoint y: 170, endPoint x: 653, endPoint y: 174, distance: 69.8
click at [653, 174] on div "Dear Donors, Please remember that drop off for items are [DATE] and [DATE] as f…" at bounding box center [603, 227] width 353 height 140
click at [436, 142] on button "Bold" at bounding box center [431, 143] width 19 height 12
click at [654, 247] on div "Dear Donors, Please remember that drop off for items are [DATE] and [DATE] as f…" at bounding box center [603, 227] width 353 height 140
click at [725, 363] on input "Send Message" at bounding box center [750, 366] width 67 height 22
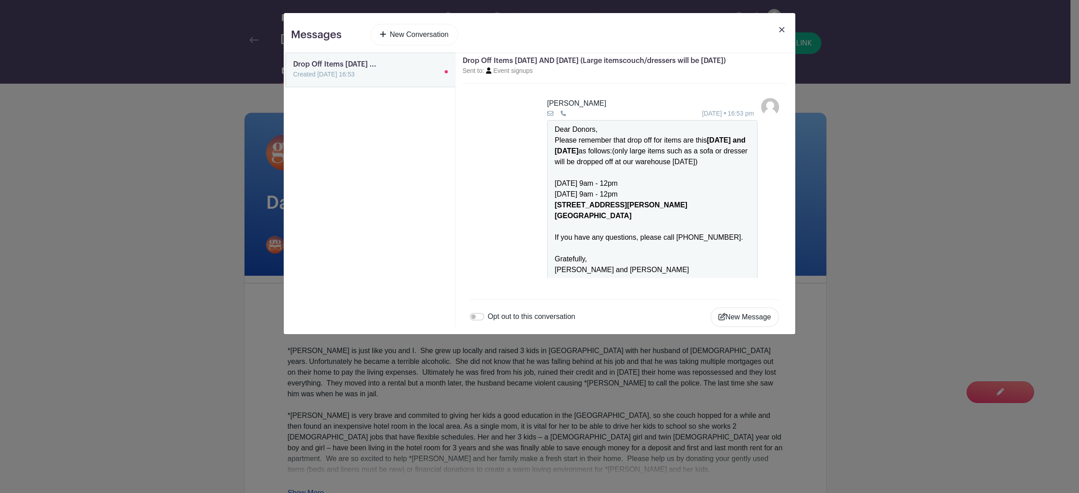
scroll to position [12, 0]
